Goal: Information Seeking & Learning: Learn about a topic

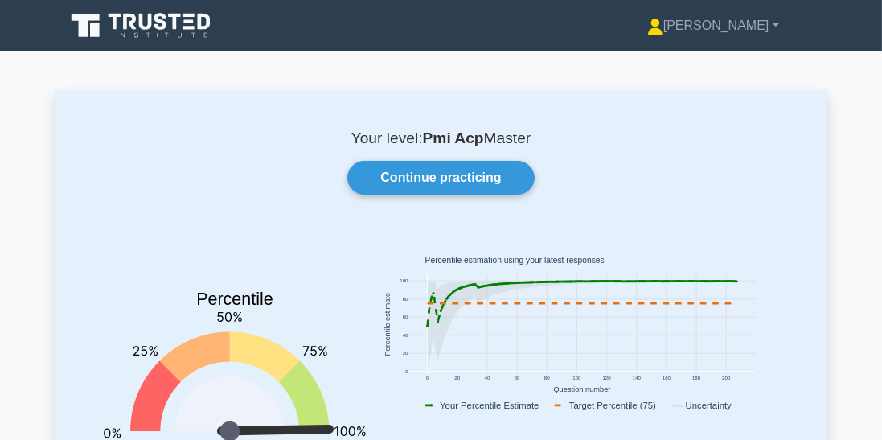
click at [502, 178] on link "Continue practicing" at bounding box center [440, 178] width 187 height 34
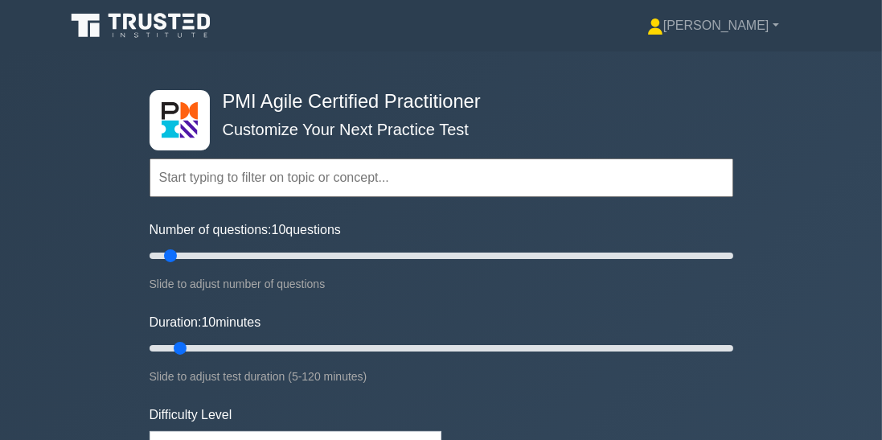
click at [878, 230] on div "PMI Agile Certified Practitioner Customize Your Next Practice Test Topics Agile…" at bounding box center [441, 347] width 882 height 593
type input "40"
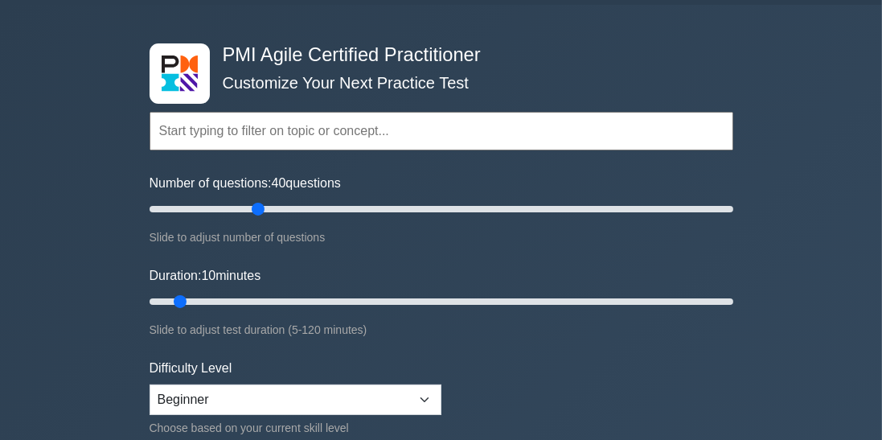
scroll to position [46, 0]
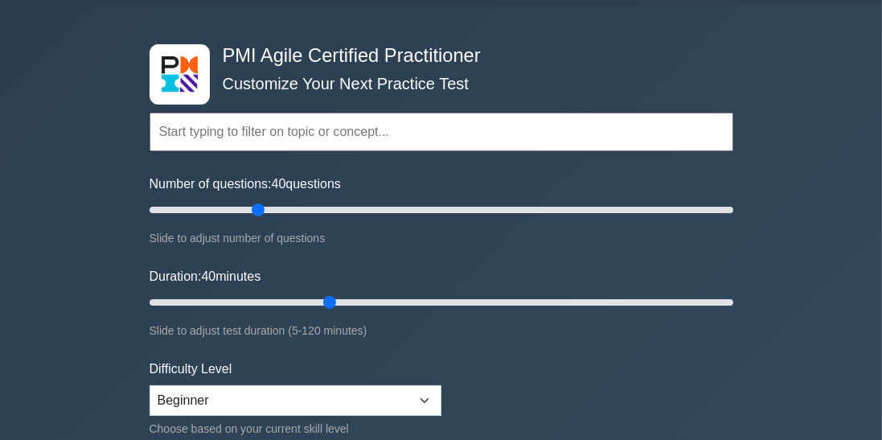
type input "40"
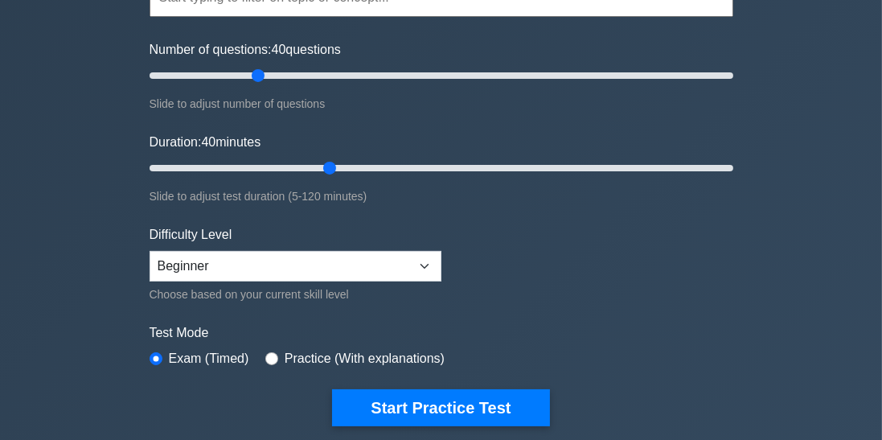
scroll to position [198, 0]
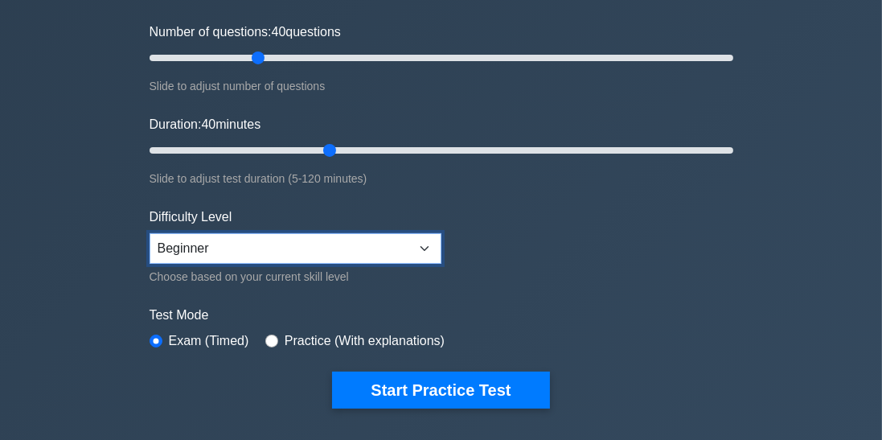
click at [378, 237] on select "Beginner Intermediate Expert" at bounding box center [296, 248] width 292 height 31
select select "intermediate"
click at [150, 233] on select "Beginner Intermediate Expert" at bounding box center [296, 248] width 292 height 31
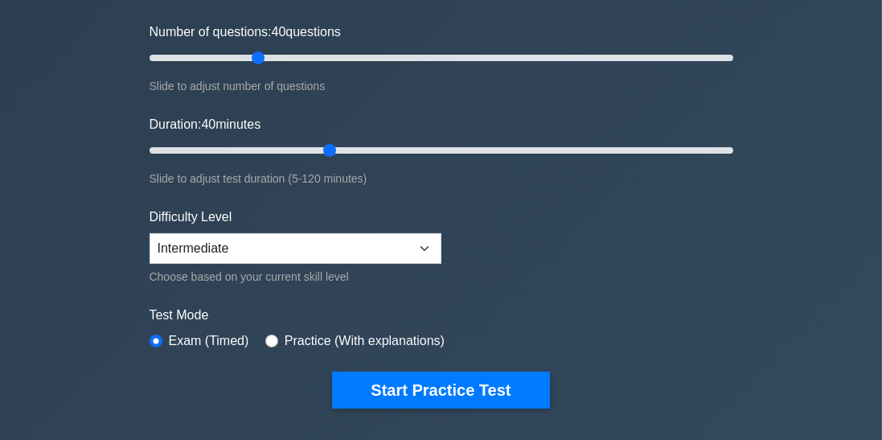
click at [505, 376] on button "Start Practice Test" at bounding box center [440, 389] width 217 height 37
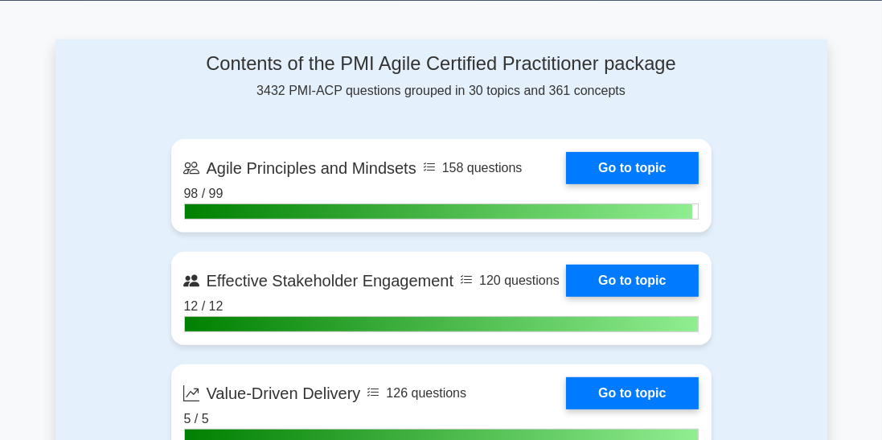
scroll to position [642, 0]
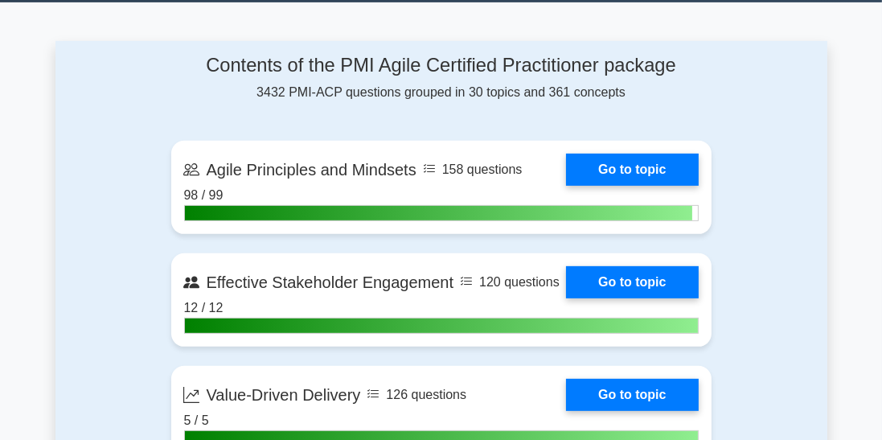
click at [664, 157] on link "Go to topic" at bounding box center [632, 170] width 132 height 32
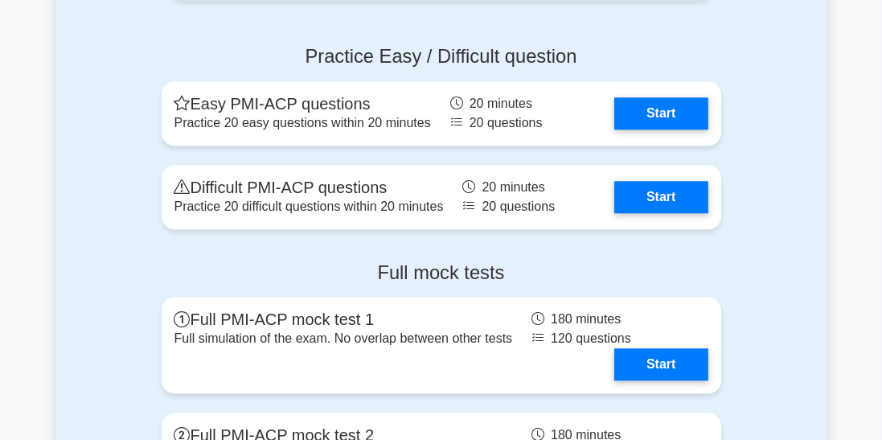
scroll to position [4118, 0]
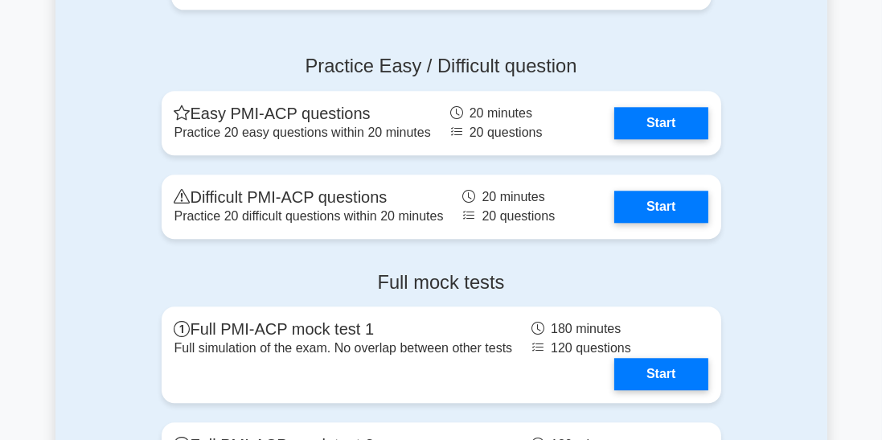
click at [677, 191] on link "Start" at bounding box center [660, 207] width 93 height 32
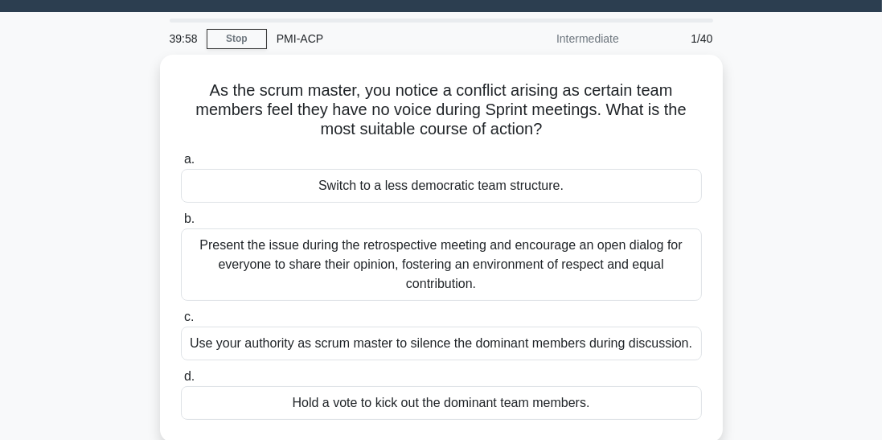
scroll to position [35, 0]
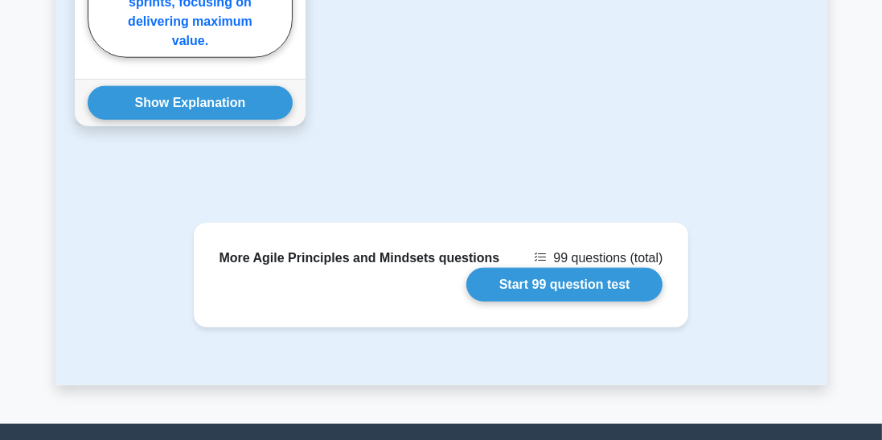
scroll to position [1780, 0]
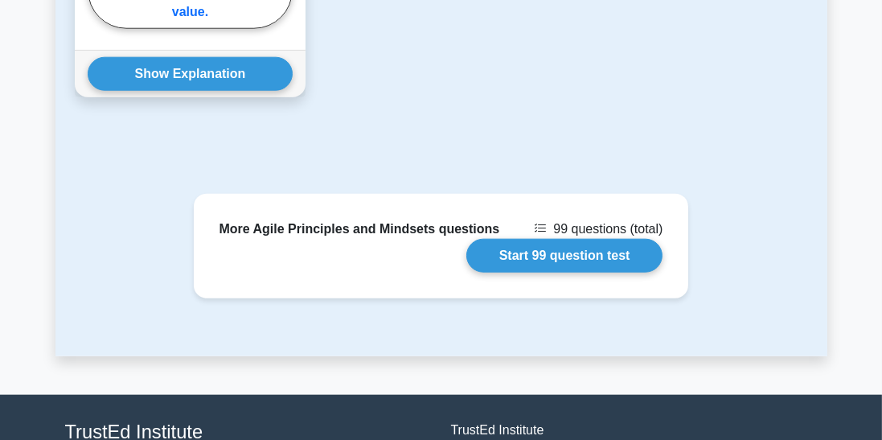
click at [598, 239] on link "Start 99 question test" at bounding box center [564, 256] width 197 height 34
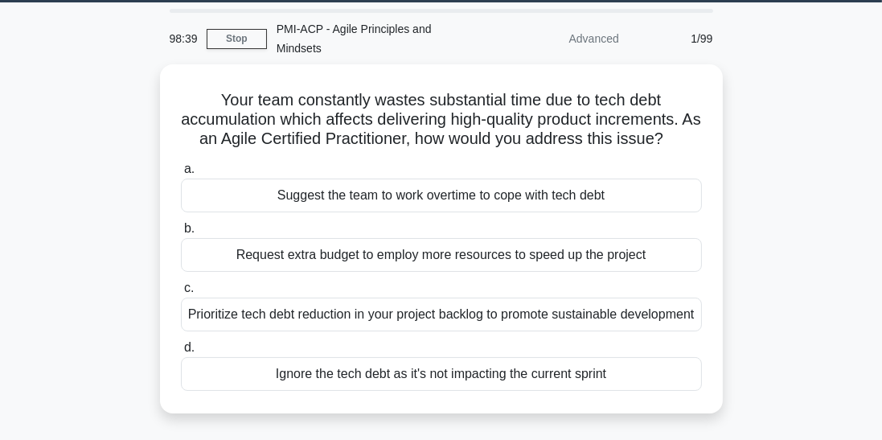
scroll to position [55, 0]
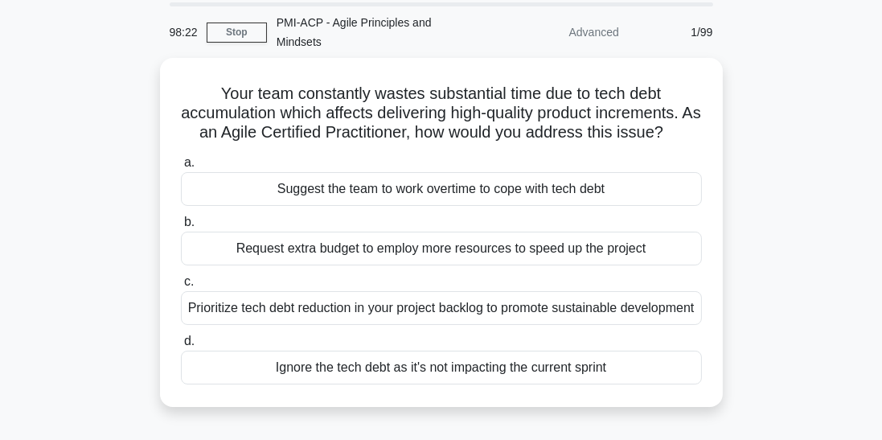
click at [616, 291] on div "Prioritize tech debt reduction in your project backlog to promote sustainable d…" at bounding box center [441, 308] width 521 height 34
click at [181, 277] on input "c. Prioritize tech debt reduction in your project backlog to promote sustainabl…" at bounding box center [181, 282] width 0 height 10
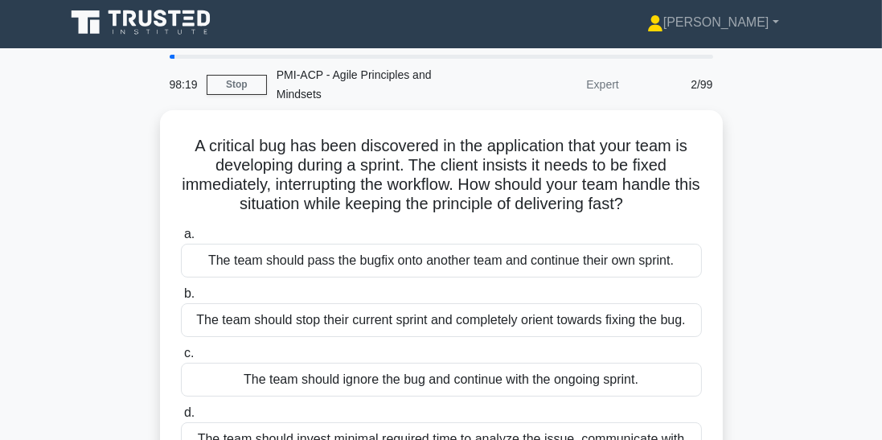
scroll to position [2, 0]
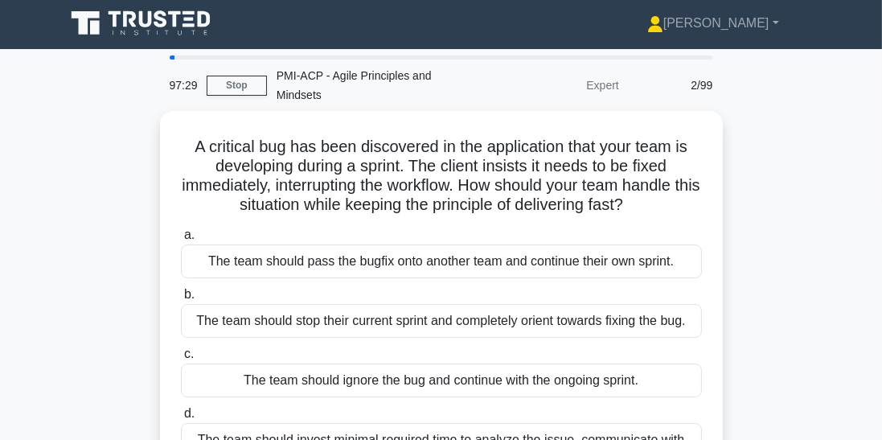
click at [181, 419] on input "d. The team should invest minimal required time to analyze the issue, communica…" at bounding box center [181, 413] width 0 height 10
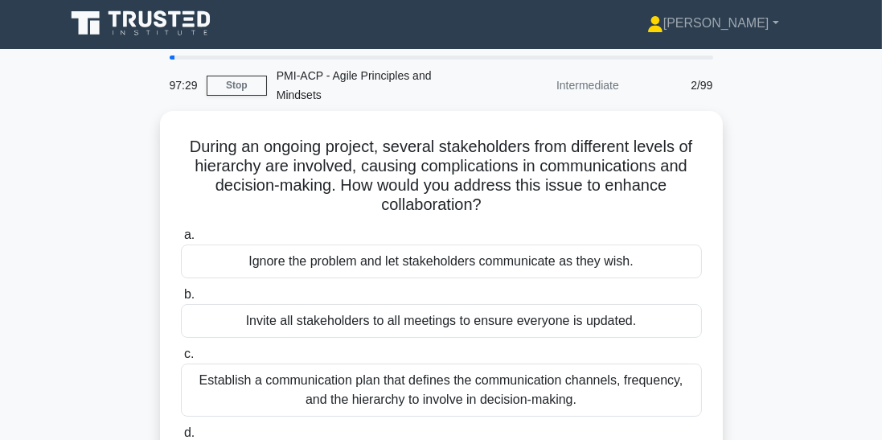
scroll to position [0, 0]
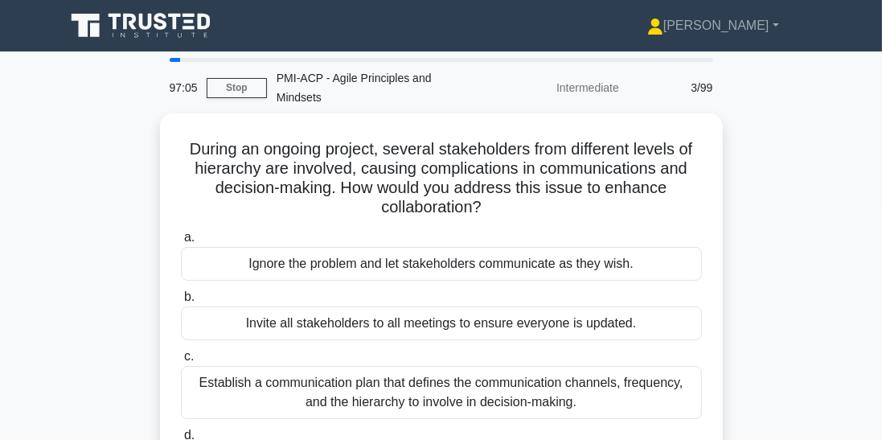
click at [630, 377] on div "Establish a communication plan that defines the communication channels, frequen…" at bounding box center [441, 392] width 521 height 53
click at [181, 362] on input "c. Establish a communication plan that defines the communication channels, freq…" at bounding box center [181, 356] width 0 height 10
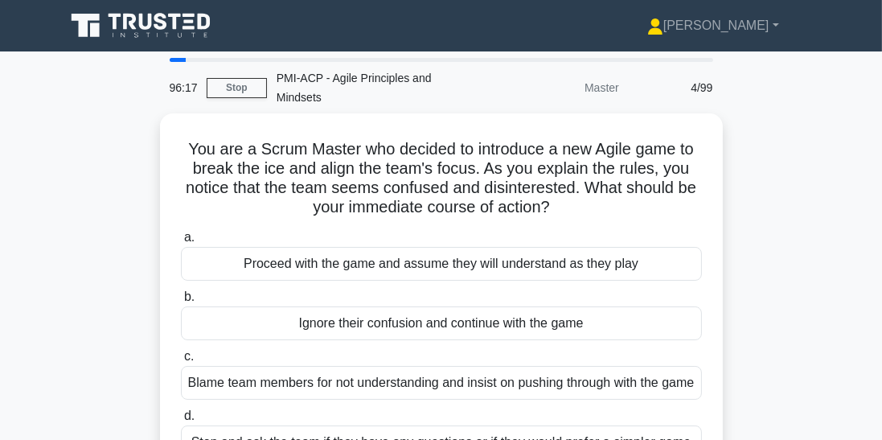
click at [615, 425] on div "Stop and ask the team if they have any questions or if they would prefer a simp…" at bounding box center [441, 442] width 521 height 34
click at [181, 421] on input "d. Stop and ask the team if they have any questions or if they would prefer a s…" at bounding box center [181, 416] width 0 height 10
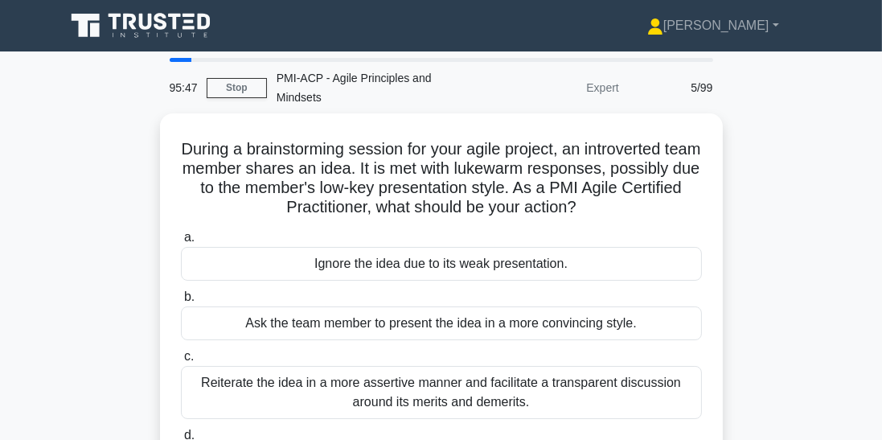
click at [554, 366] on div "Reiterate the idea in a more assertive manner and facilitate a transparent disc…" at bounding box center [441, 392] width 521 height 53
click at [181, 362] on input "c. Reiterate the idea in a more assertive manner and facilitate a transparent d…" at bounding box center [181, 356] width 0 height 10
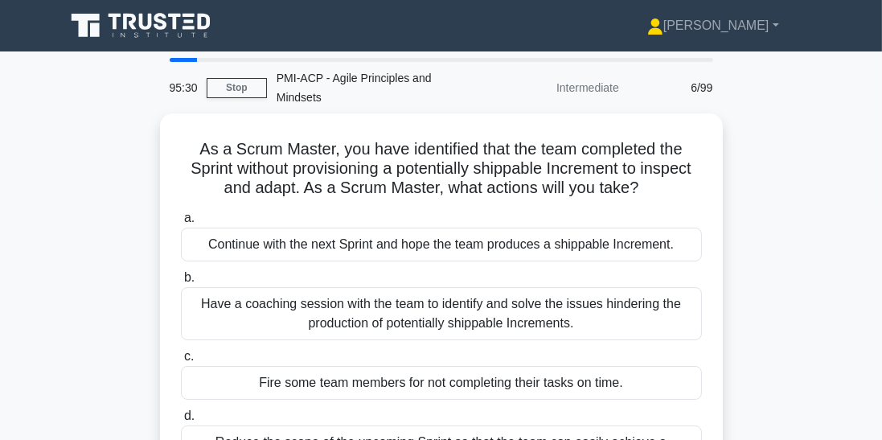
click at [626, 297] on div "Have a coaching session with the team to identify and solve the issues hinderin…" at bounding box center [441, 313] width 521 height 53
click at [181, 283] on input "b. Have a coaching session with the team to identify and solve the issues hinde…" at bounding box center [181, 278] width 0 height 10
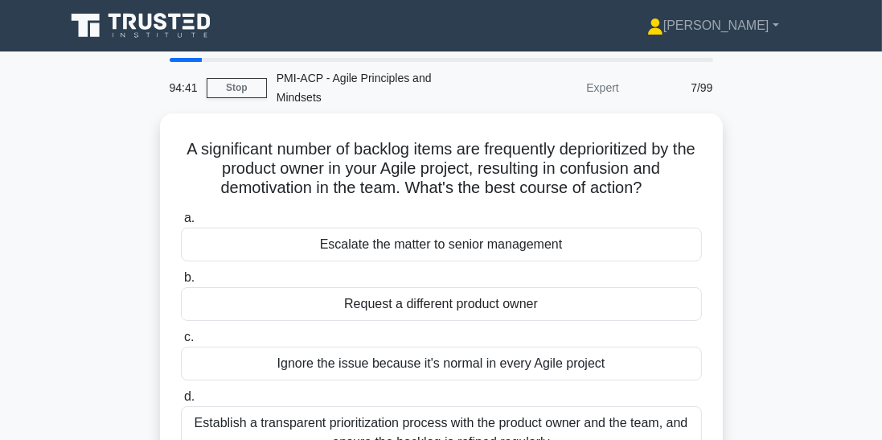
click at [548, 411] on div "Establish a transparent prioritization process with the product owner and the t…" at bounding box center [441, 432] width 521 height 53
click at [181, 402] on input "d. Establish a transparent prioritization process with the product owner and th…" at bounding box center [181, 397] width 0 height 10
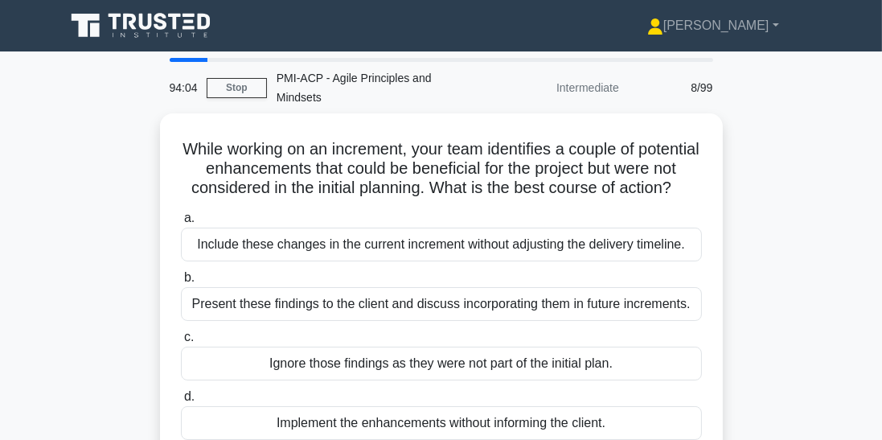
click at [592, 287] on div "Present these findings to the client and discuss incorporating them in future i…" at bounding box center [441, 304] width 521 height 34
click at [181, 279] on input "b. Present these findings to the client and discuss incorporating them in futur…" at bounding box center [181, 278] width 0 height 10
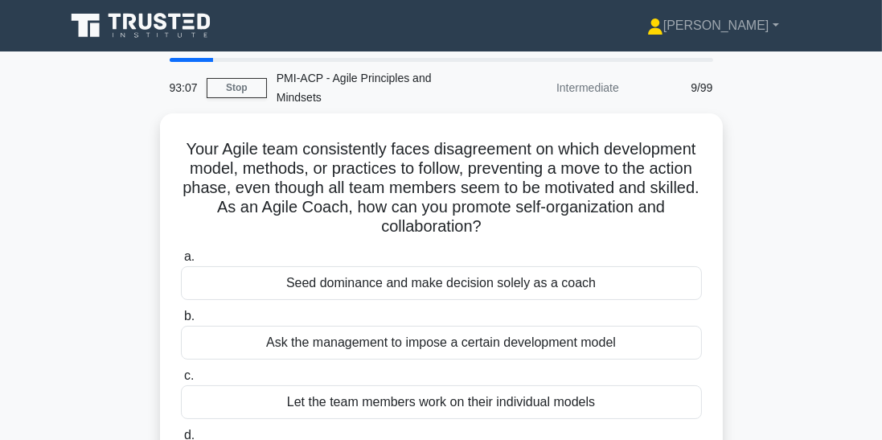
click at [181, 439] on input "d. Facilitate a conducive environment for open discussion, encourage the team t…" at bounding box center [181, 435] width 0 height 10
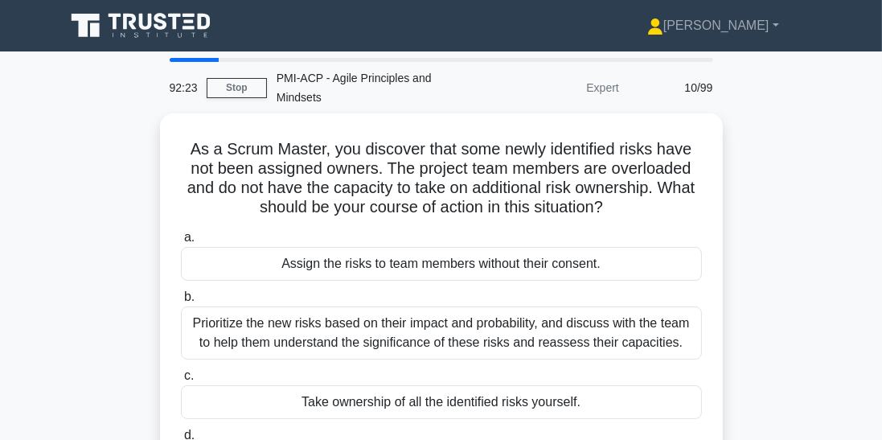
click at [589, 316] on div "Prioritize the new risks based on their impact and probability, and discuss wit…" at bounding box center [441, 332] width 521 height 53
click at [181, 302] on input "b. Prioritize the new risks based on their impact and probability, and discuss …" at bounding box center [181, 297] width 0 height 10
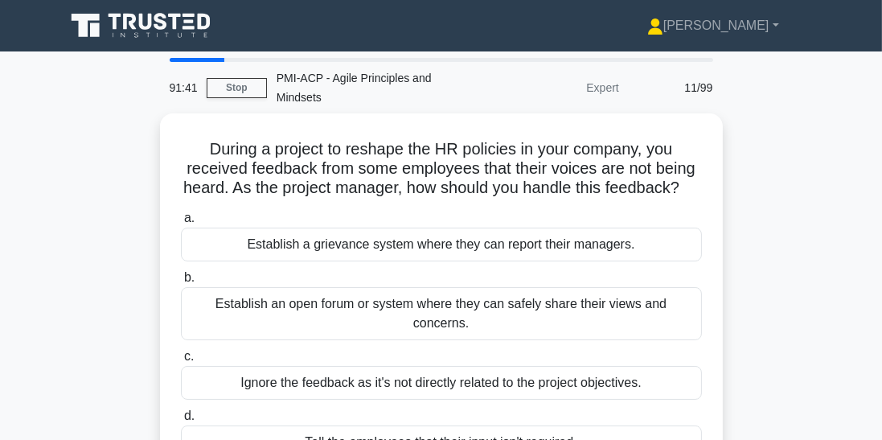
click at [499, 287] on div "Establish an open forum or system where they can safely share their views and c…" at bounding box center [441, 313] width 521 height 53
click at [181, 281] on input "b. Establish an open forum or system where they can safely share their views an…" at bounding box center [181, 278] width 0 height 10
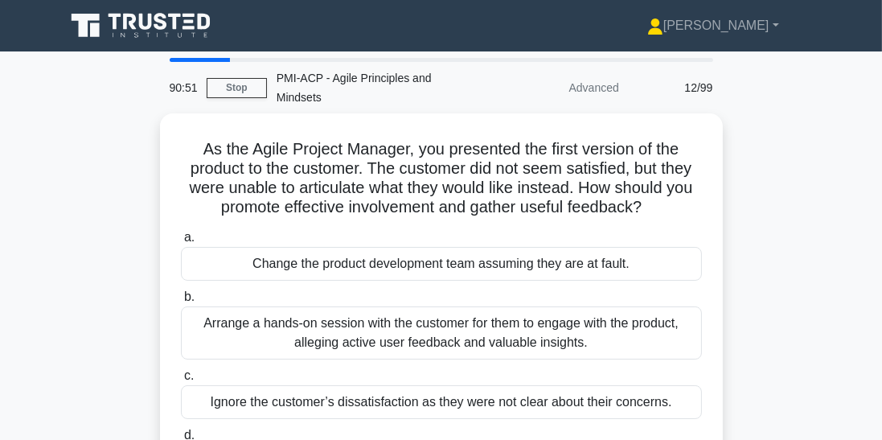
click at [363, 313] on div "Arrange a hands-on session with the customer for them to engage with the produc…" at bounding box center [441, 332] width 521 height 53
click at [181, 302] on input "b. Arrange a hands-on session with the customer for them to engage with the pro…" at bounding box center [181, 297] width 0 height 10
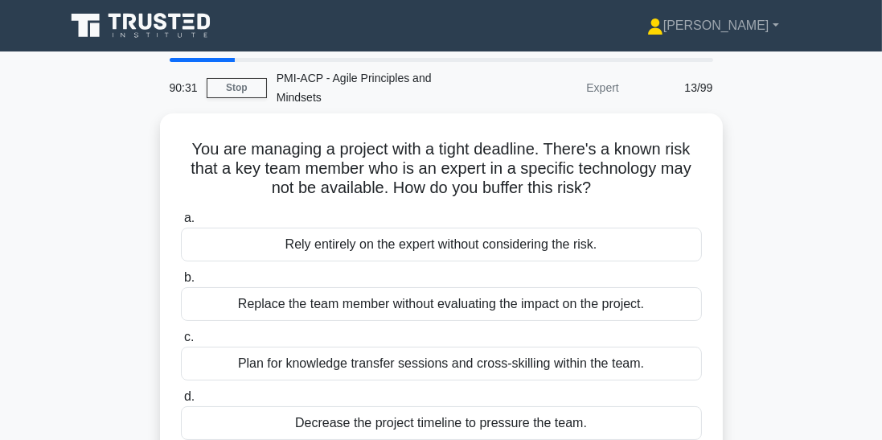
click at [331, 347] on div "Plan for knowledge transfer sessions and cross-skilling within the team." at bounding box center [441, 364] width 521 height 34
click at [181, 332] on input "c. Plan for knowledge transfer sessions and cross-skilling within the team." at bounding box center [181, 337] width 0 height 10
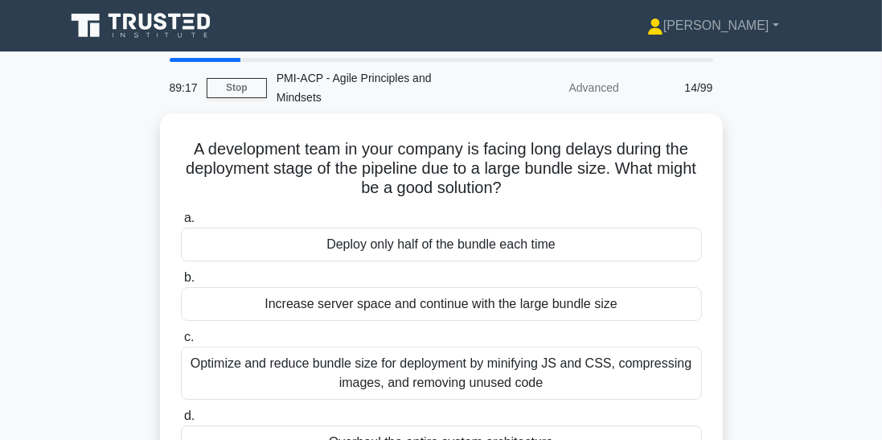
click at [348, 347] on div "Optimize and reduce bundle size for deployment by minifying JS and CSS, compres…" at bounding box center [441, 373] width 521 height 53
click at [181, 343] on input "c. Optimize and reduce bundle size for deployment by minifying JS and CSS, comp…" at bounding box center [181, 337] width 0 height 10
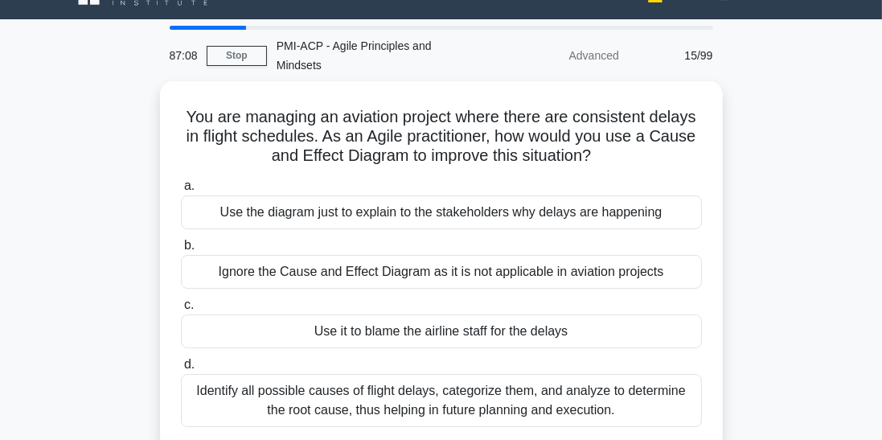
scroll to position [36, 0]
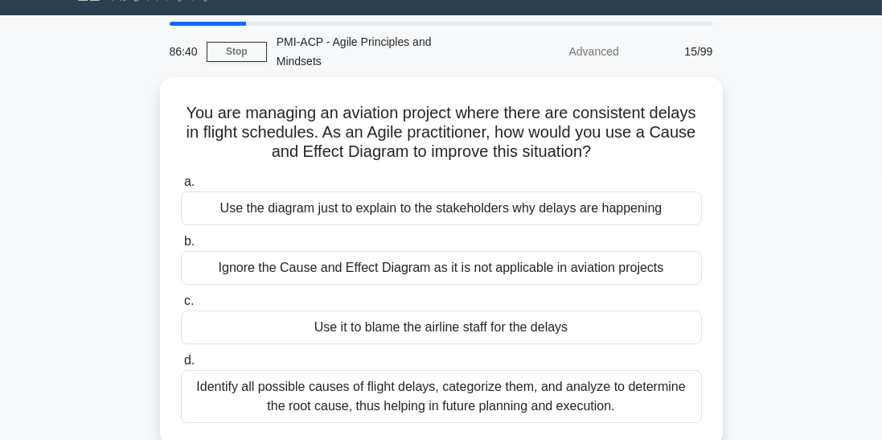
click at [435, 370] on div "Identify all possible causes of flight delays, categorize them, and analyze to …" at bounding box center [441, 396] width 521 height 53
click at [181, 366] on input "d. Identify all possible causes of flight delays, categorize them, and analyze …" at bounding box center [181, 360] width 0 height 10
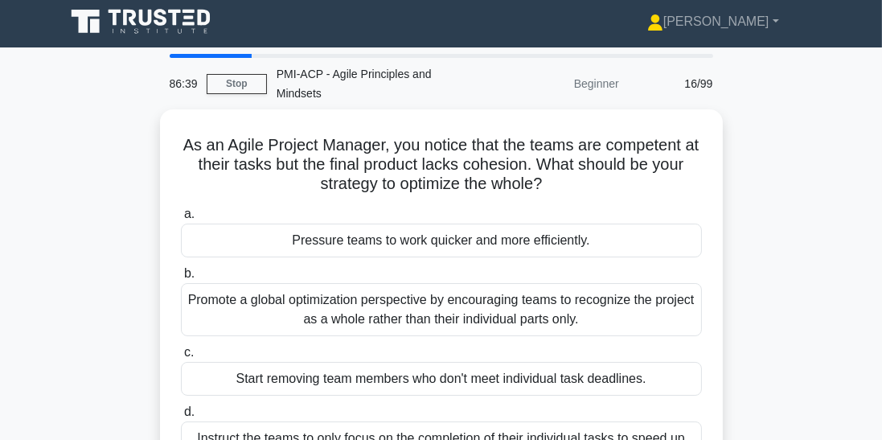
scroll to position [0, 0]
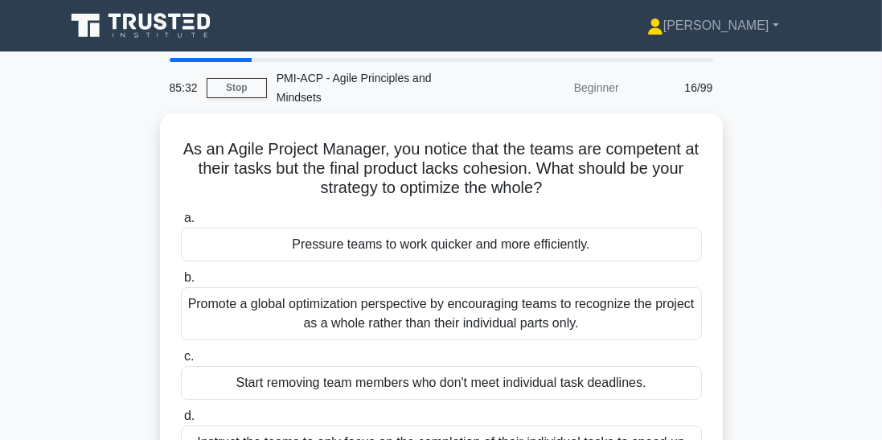
click at [473, 287] on div "Promote a global optimization perspective by encouraging teams to recognize the…" at bounding box center [441, 313] width 521 height 53
click at [181, 277] on input "b. Promote a global optimization perspective by encouraging teams to recognize …" at bounding box center [181, 278] width 0 height 10
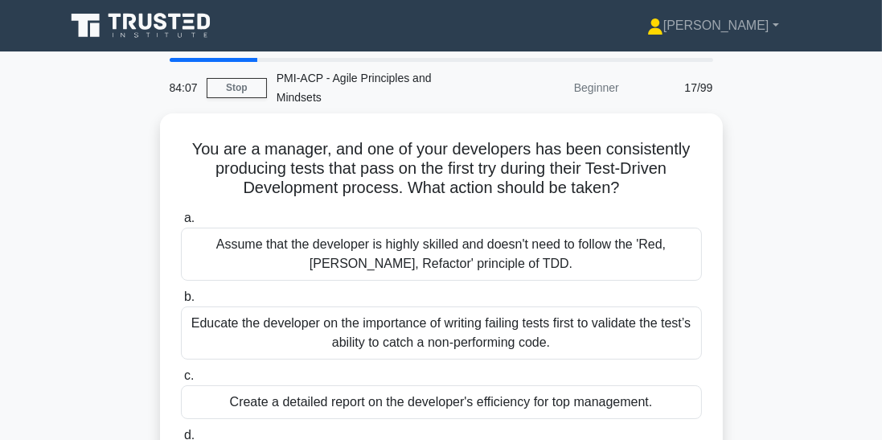
click at [402, 310] on div "Educate the developer on the importance of writing failing tests first to valid…" at bounding box center [441, 332] width 521 height 53
click at [181, 302] on input "b. Educate the developer on the importance of writing failing tests first to va…" at bounding box center [181, 297] width 0 height 10
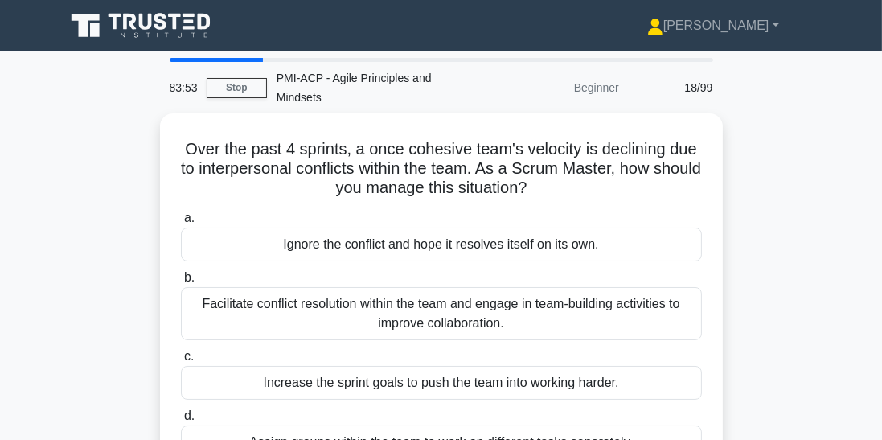
click at [316, 293] on div "Facilitate conflict resolution within the team and engage in team-building acti…" at bounding box center [441, 313] width 521 height 53
click at [181, 283] on input "b. Facilitate conflict resolution within the team and engage in team-building a…" at bounding box center [181, 278] width 0 height 10
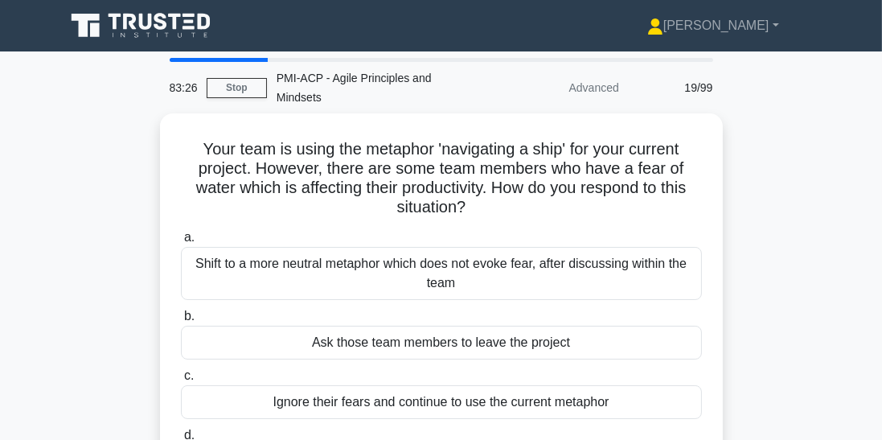
click at [288, 251] on div "Shift to a more neutral metaphor which does not evoke fear, after discussing wi…" at bounding box center [441, 273] width 521 height 53
click at [181, 243] on input "a. Shift to a more neutral metaphor which does not evoke fear, after discussing…" at bounding box center [181, 237] width 0 height 10
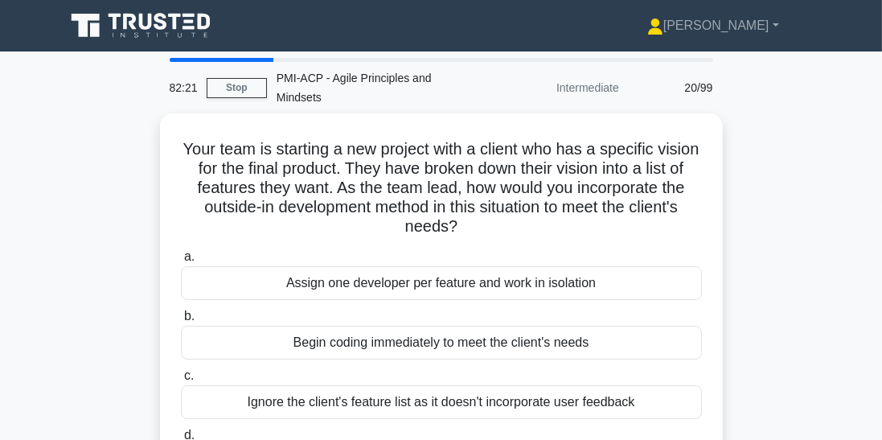
click at [181, 439] on input "d. Arrange the features based on their priorities, start with the highest prior…" at bounding box center [181, 435] width 0 height 10
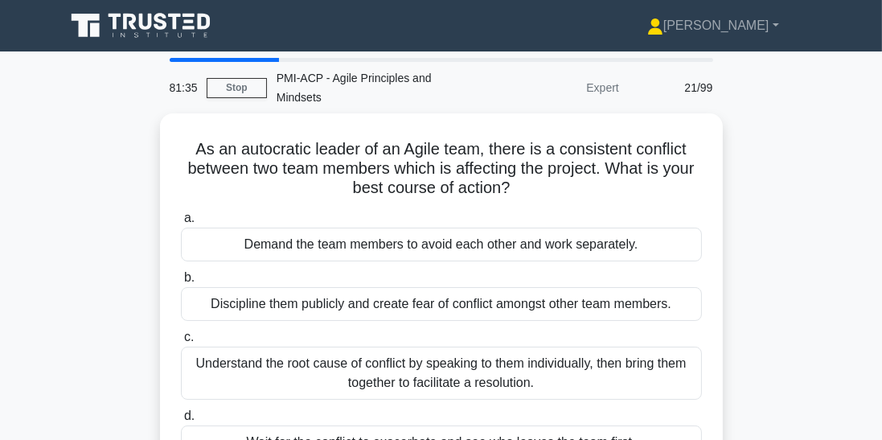
click at [377, 347] on div "Understand the root cause of conflict by speaking to them individually, then br…" at bounding box center [441, 373] width 521 height 53
click at [181, 338] on input "c. Understand the root cause of conflict by speaking to them individually, then…" at bounding box center [181, 337] width 0 height 10
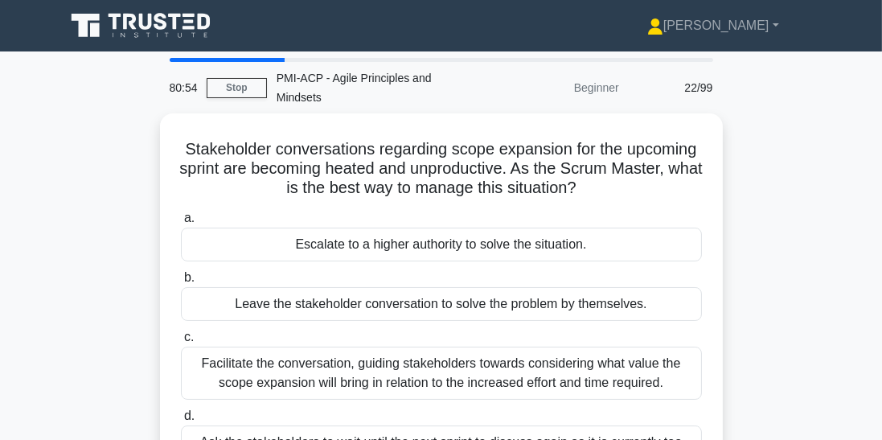
click at [484, 347] on div "Facilitate the conversation, guiding stakeholders towards considering what valu…" at bounding box center [441, 373] width 521 height 53
click at [181, 343] on input "c. Facilitate the conversation, guiding stakeholders towards considering what v…" at bounding box center [181, 337] width 0 height 10
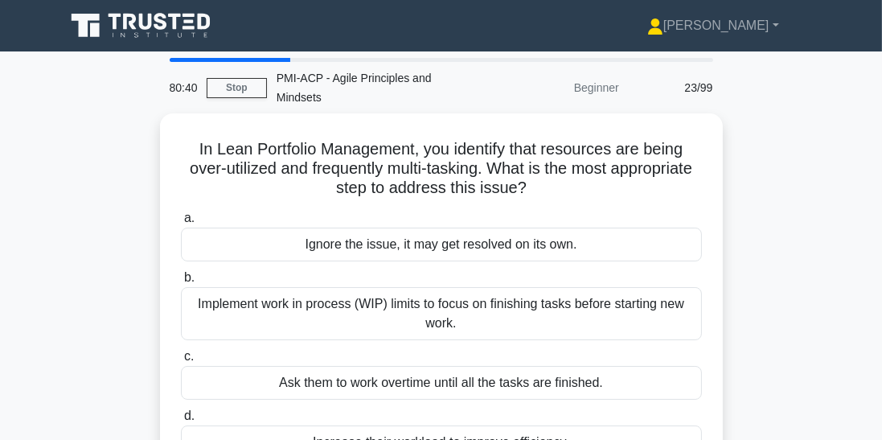
click at [457, 293] on div "Implement work in process (WIP) limits to focus on finishing tasks before start…" at bounding box center [441, 313] width 521 height 53
click at [181, 283] on input "b. Implement work in process (WIP) limits to focus on finishing tasks before st…" at bounding box center [181, 278] width 0 height 10
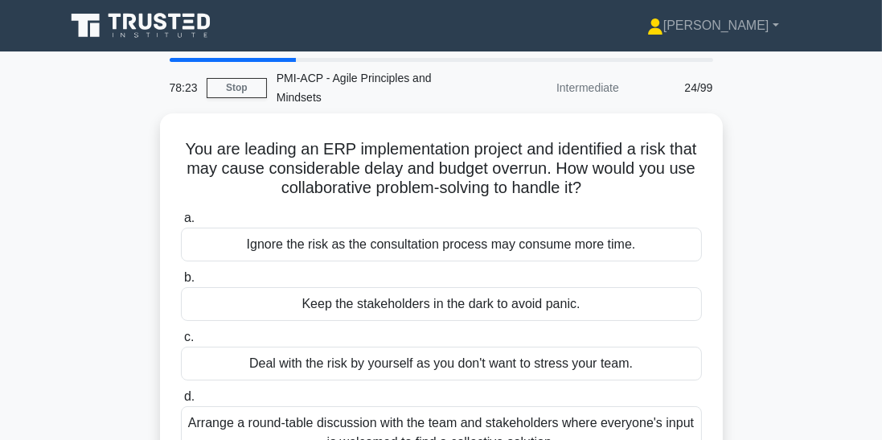
click at [380, 410] on div "Arrange a round-table discussion with the team and stakeholders where everyone'…" at bounding box center [441, 432] width 521 height 53
click at [181, 402] on input "d. Arrange a round-table discussion with the team and stakeholders where everyo…" at bounding box center [181, 397] width 0 height 10
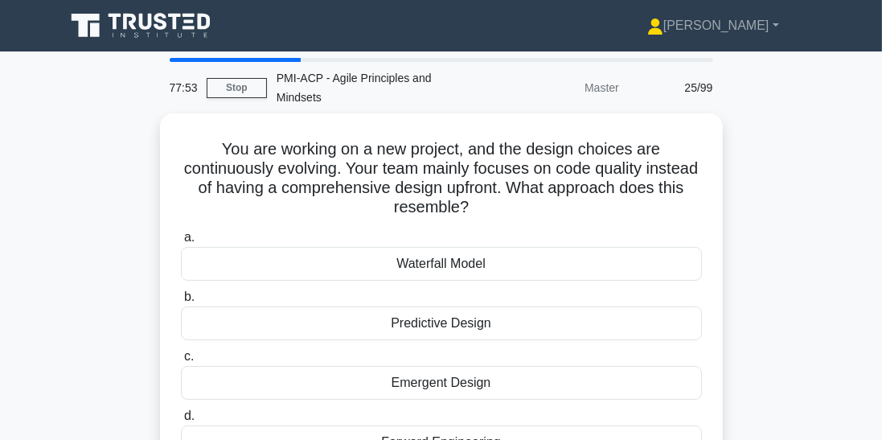
click at [282, 425] on div "Forward Engineering" at bounding box center [441, 442] width 521 height 34
click at [181, 418] on input "d. Forward Engineering" at bounding box center [181, 416] width 0 height 10
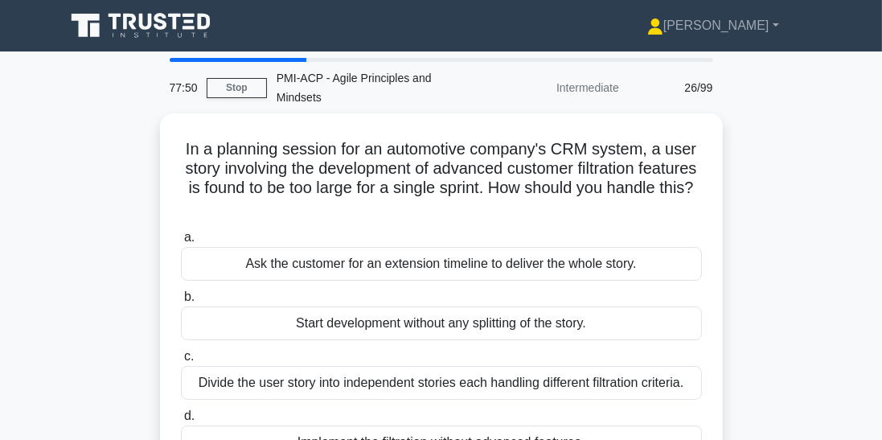
click at [221, 78] on link "Stop" at bounding box center [237, 88] width 60 height 20
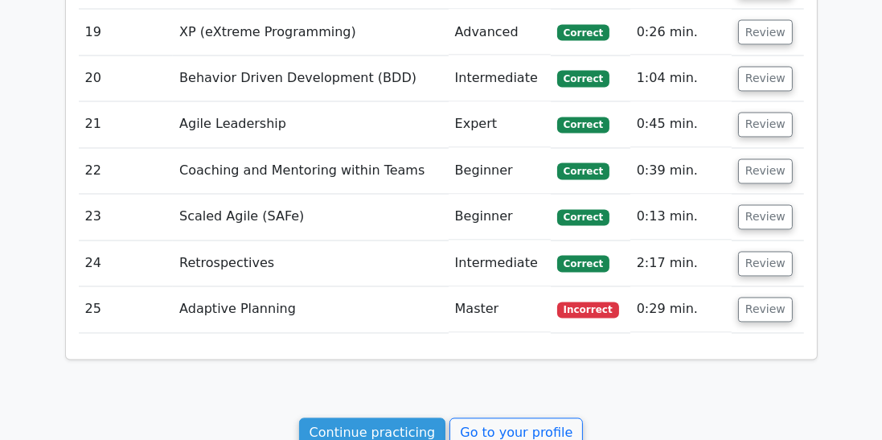
scroll to position [3025, 0]
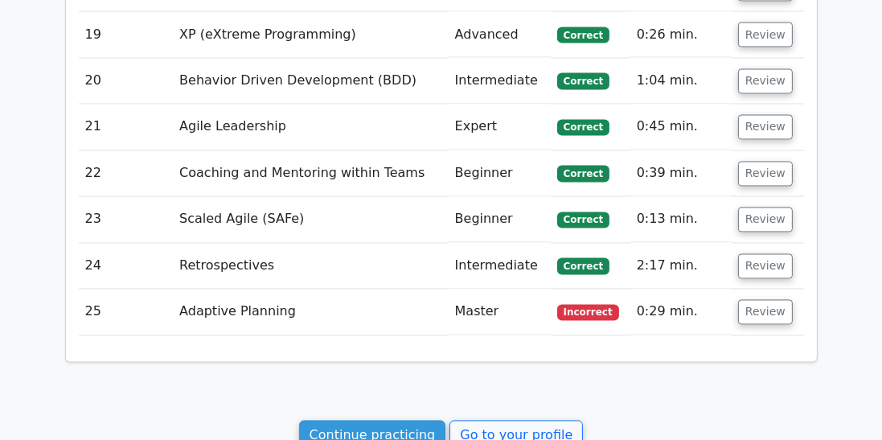
click at [753, 300] on button "Review" at bounding box center [765, 312] width 55 height 25
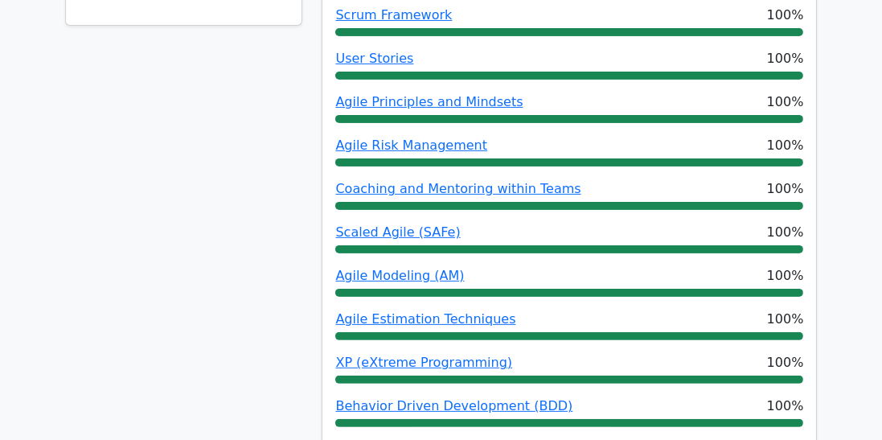
scroll to position [0, 0]
